Goal: Information Seeking & Learning: Find specific fact

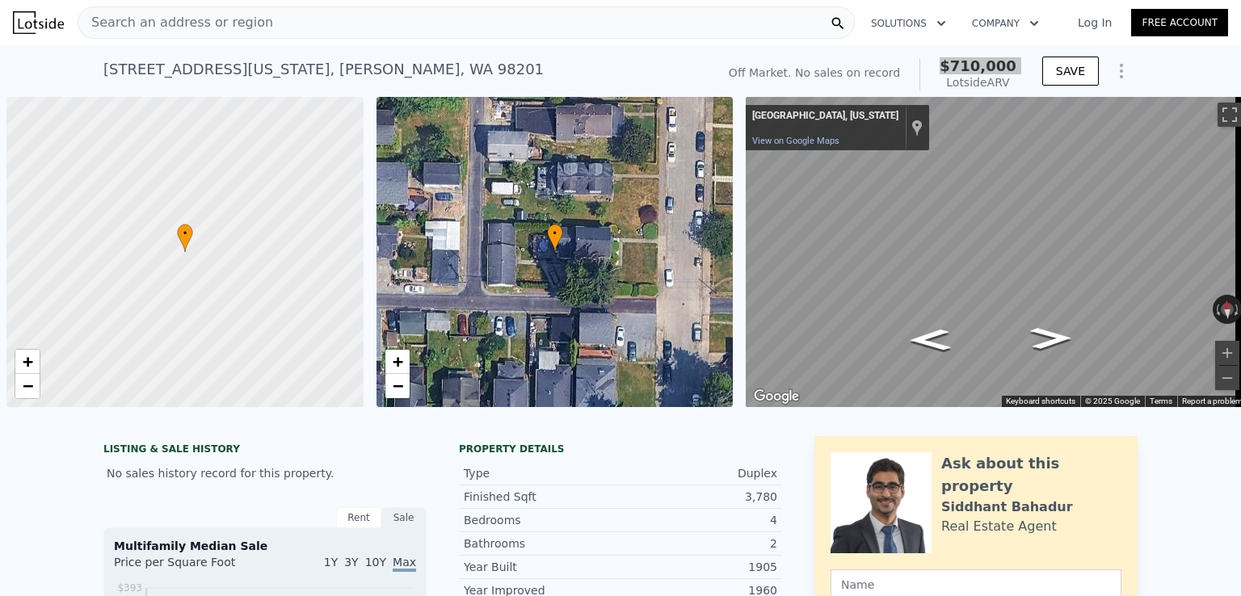
scroll to position [0, 6]
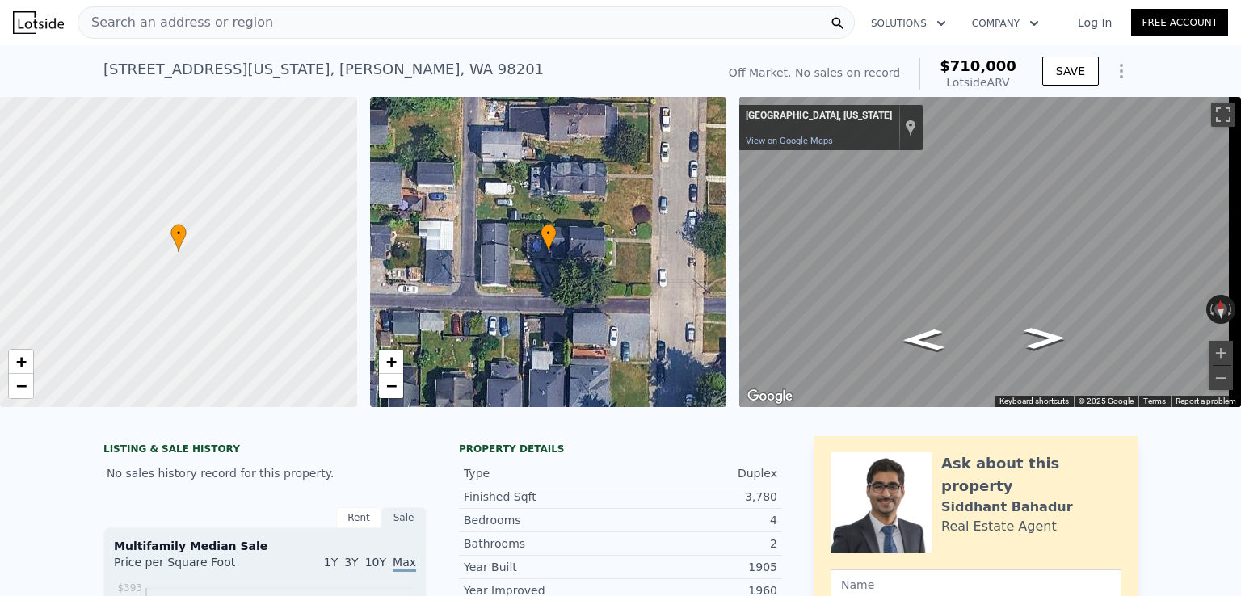
click at [352, 27] on div "Search an address or region" at bounding box center [466, 22] width 777 height 32
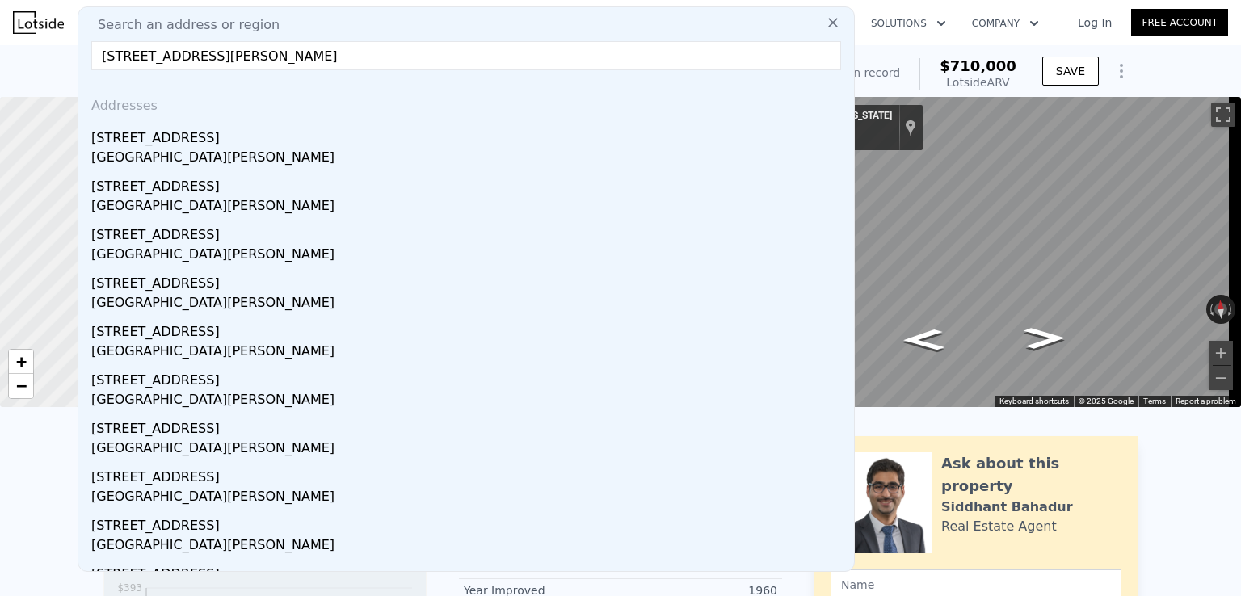
drag, startPoint x: 387, startPoint y: 56, endPoint x: 220, endPoint y: 56, distance: 167.2
click at [220, 56] on input "[STREET_ADDRESS][PERSON_NAME]" at bounding box center [466, 55] width 750 height 29
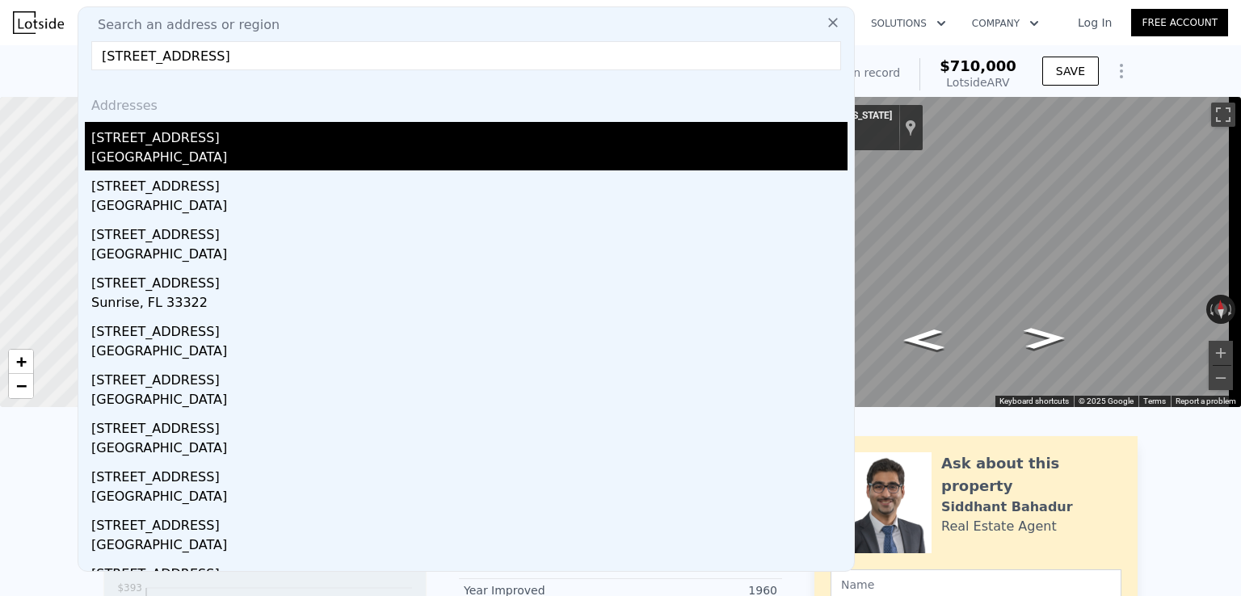
type input "[STREET_ADDRESS]"
click at [262, 146] on div "[STREET_ADDRESS]" at bounding box center [469, 135] width 756 height 26
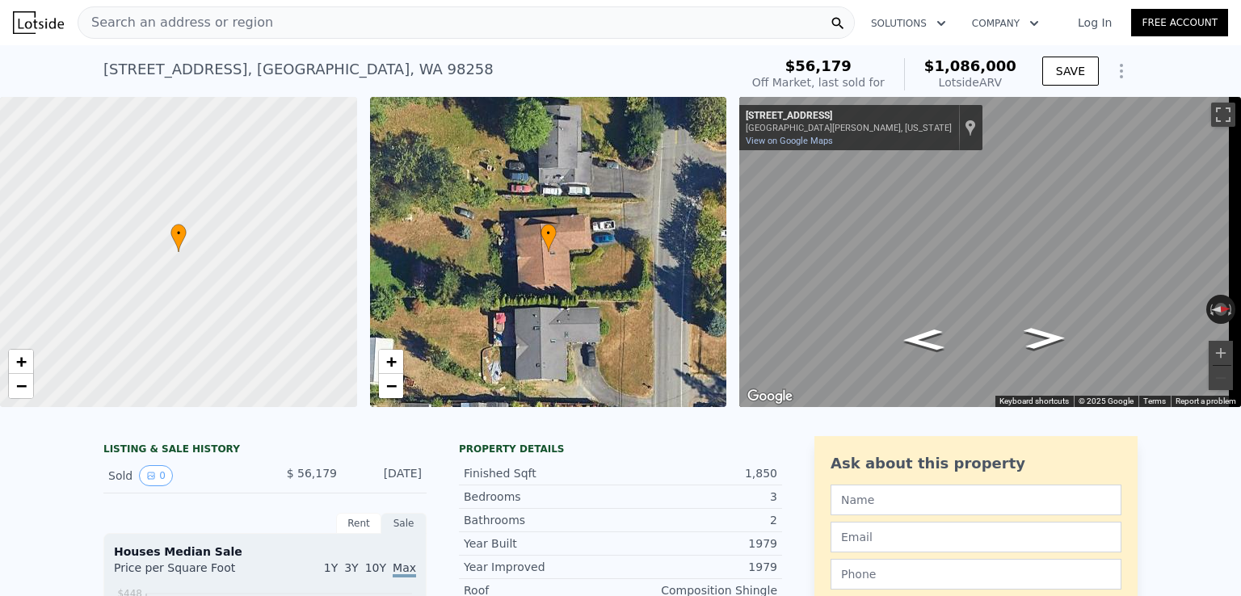
click at [972, 66] on span "$1,086,000" at bounding box center [970, 65] width 92 height 17
copy span "$1,086,000"
